Goal: Task Accomplishment & Management: Manage account settings

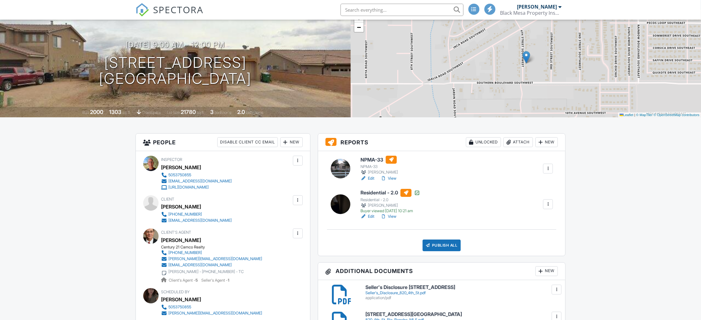
scroll to position [46, 0]
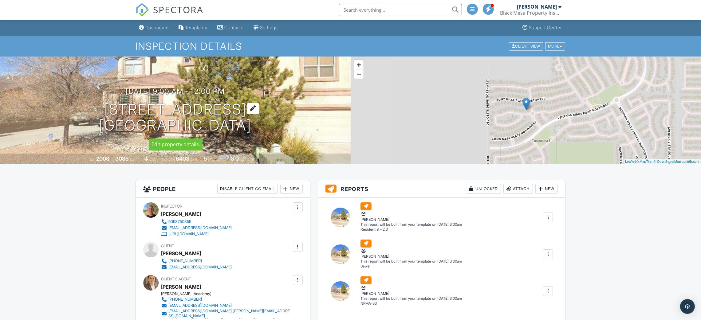
click at [210, 108] on h1 "[STREET_ADDRESS] [GEOGRAPHIC_DATA], NM 87114" at bounding box center [175, 117] width 152 height 33
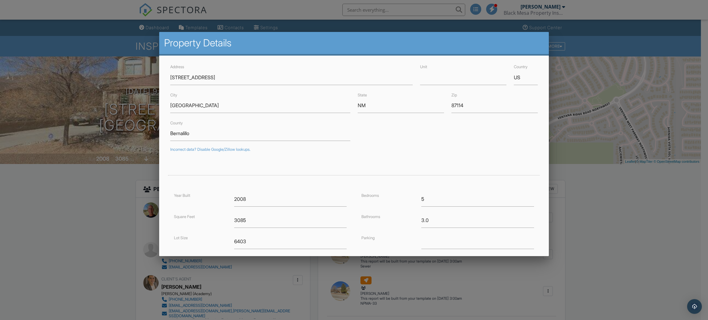
click at [0, 230] on div at bounding box center [354, 169] width 708 height 400
